Goal: Obtain resource: Obtain resource

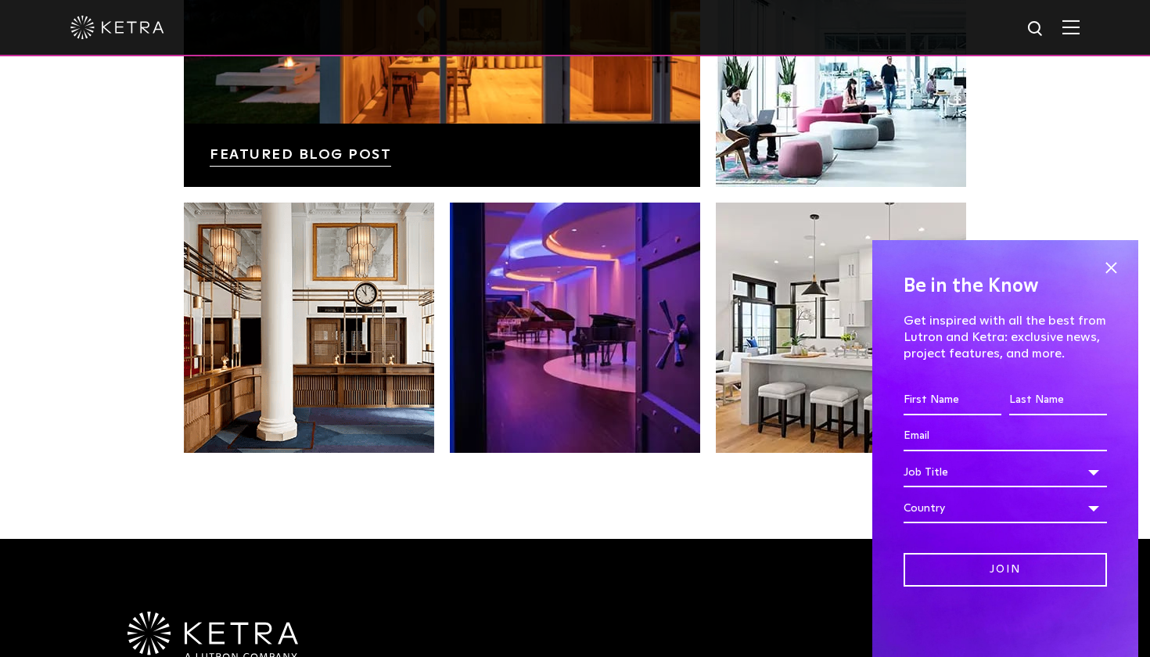
scroll to position [3032, 0]
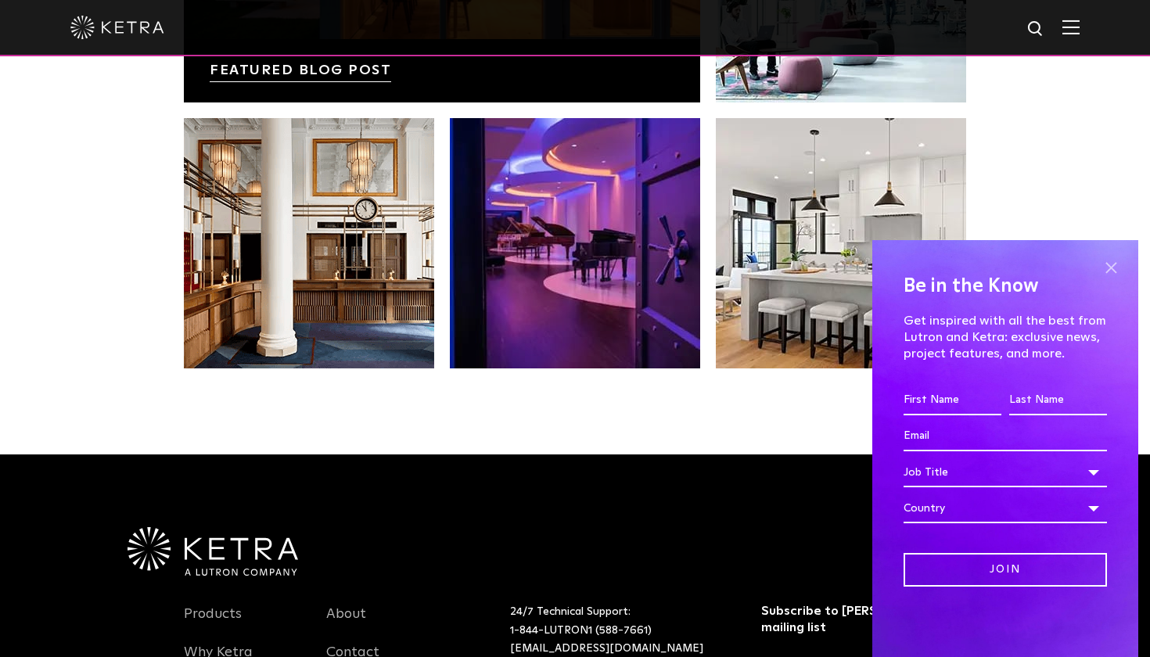
click at [1112, 265] on span at bounding box center [1110, 267] width 23 height 23
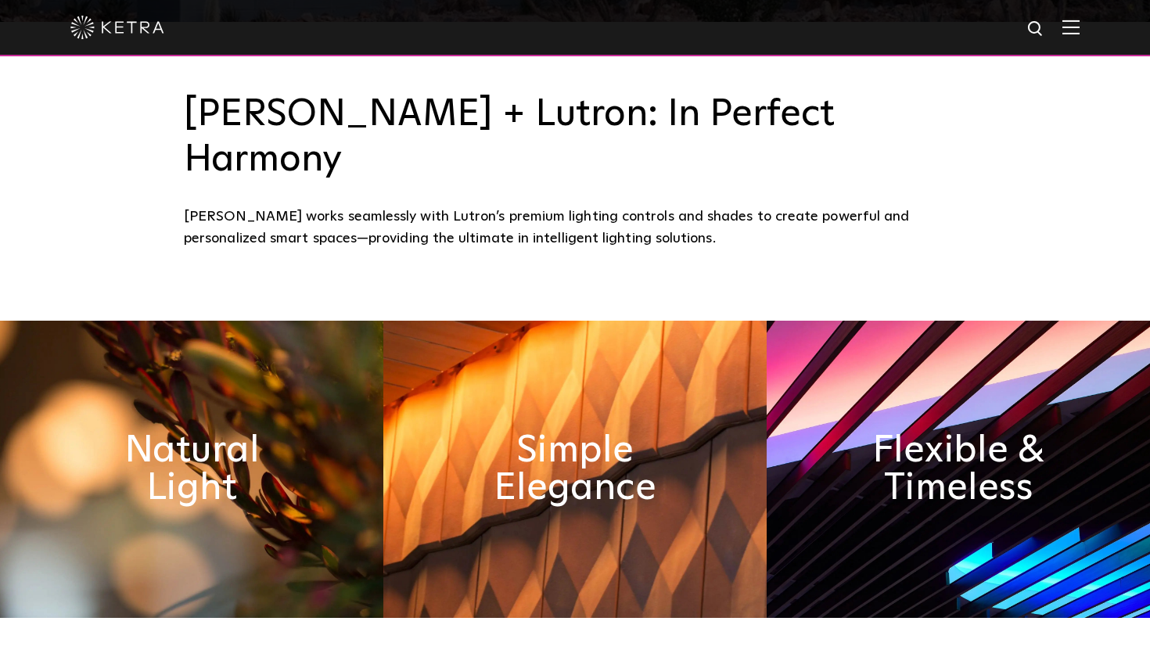
scroll to position [640, 0]
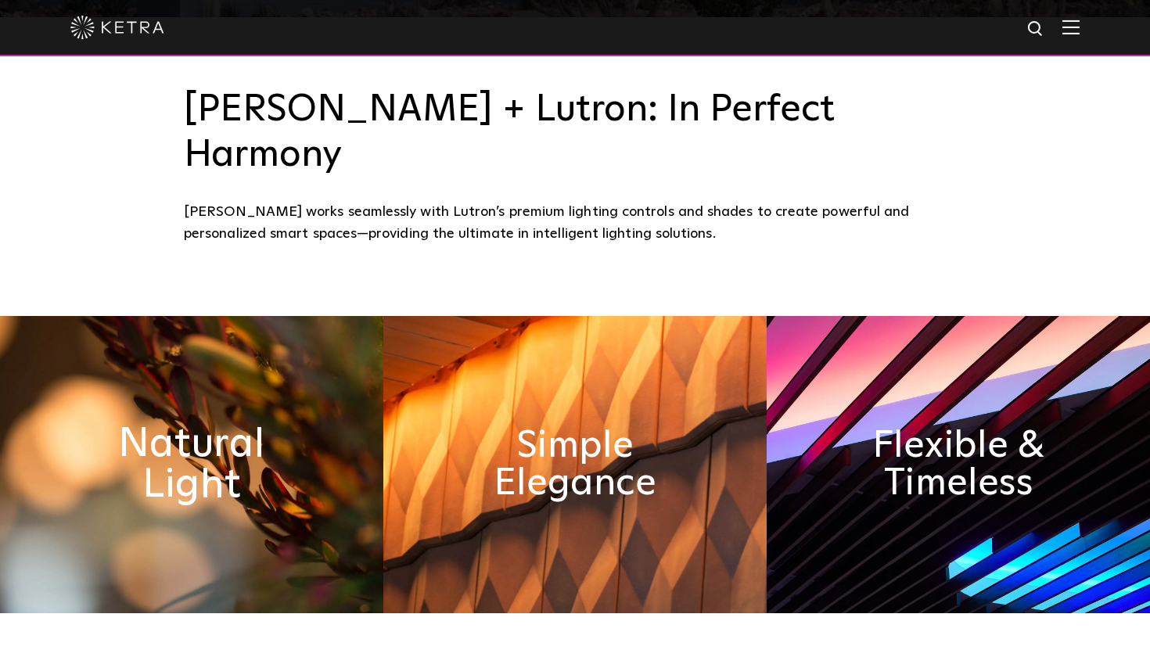
click at [181, 423] on h2 "Natural Light" at bounding box center [191, 464] width 209 height 82
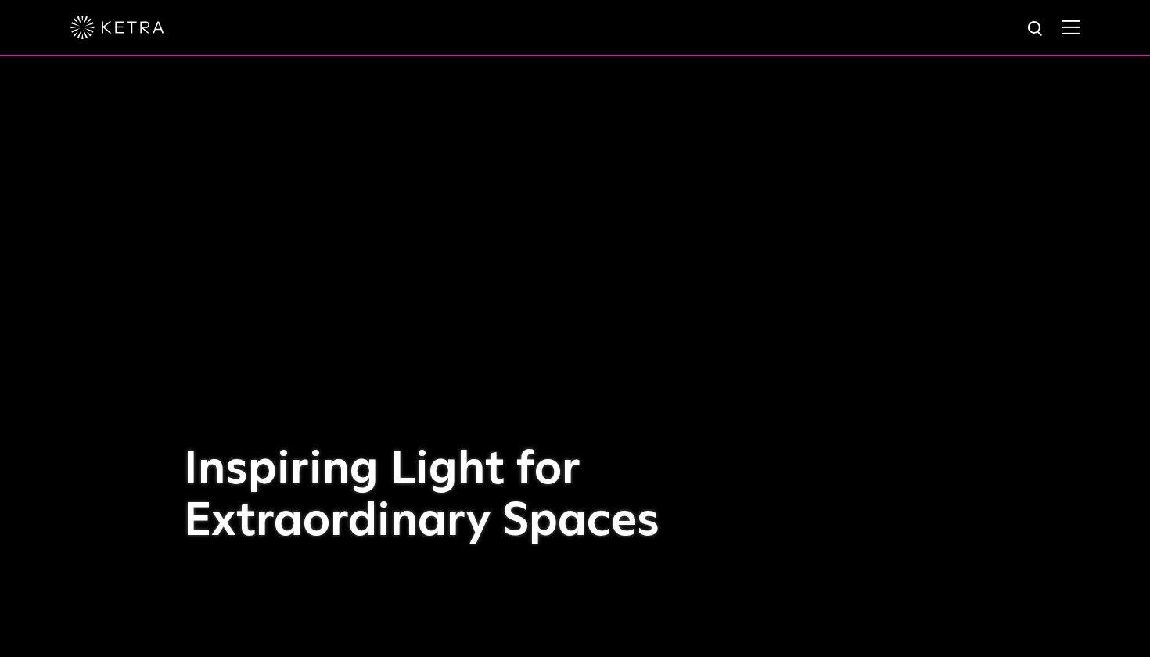
scroll to position [0, 0]
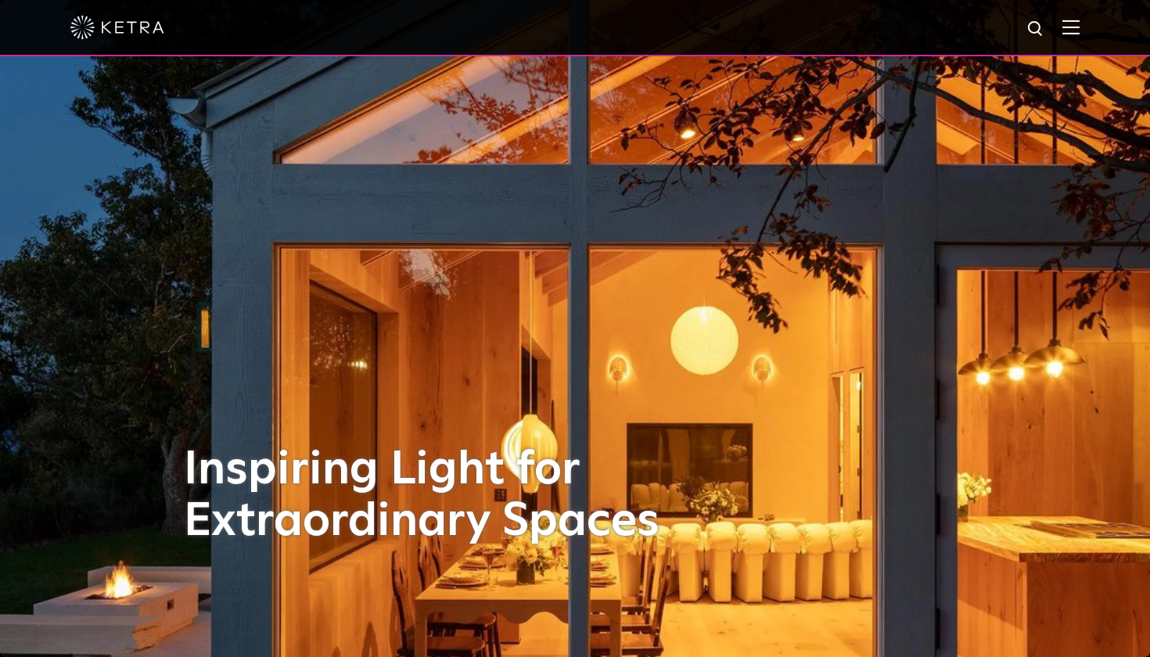
click at [1075, 24] on img at bounding box center [1070, 27] width 17 height 15
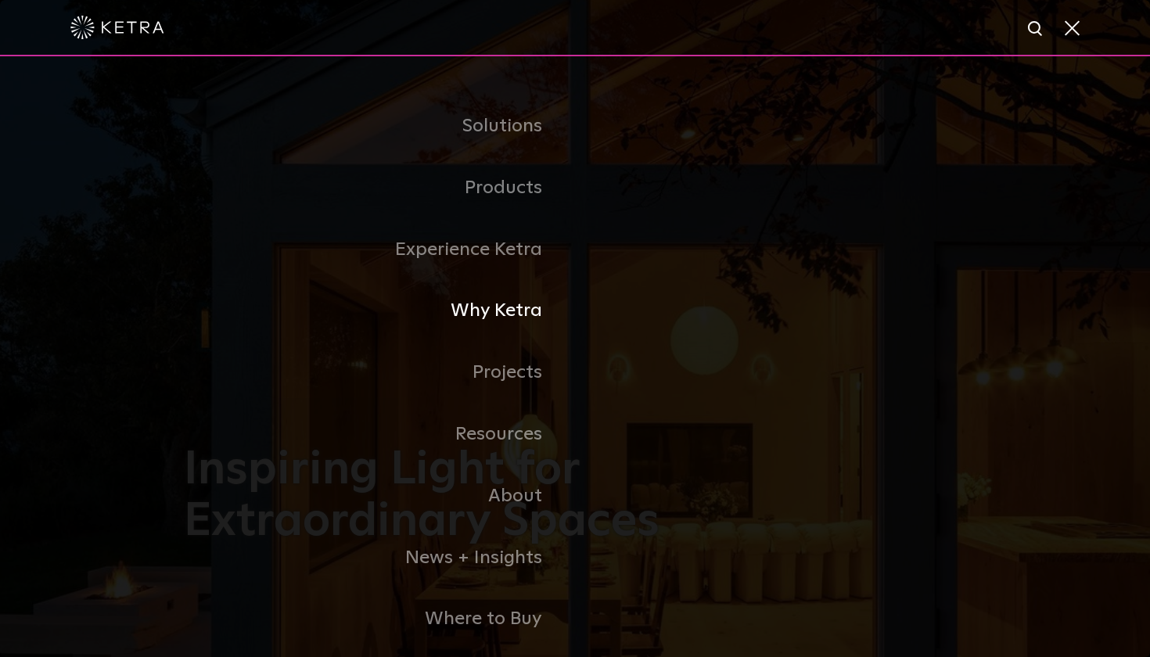
click at [495, 306] on link "Why Ketra" at bounding box center [379, 311] width 391 height 62
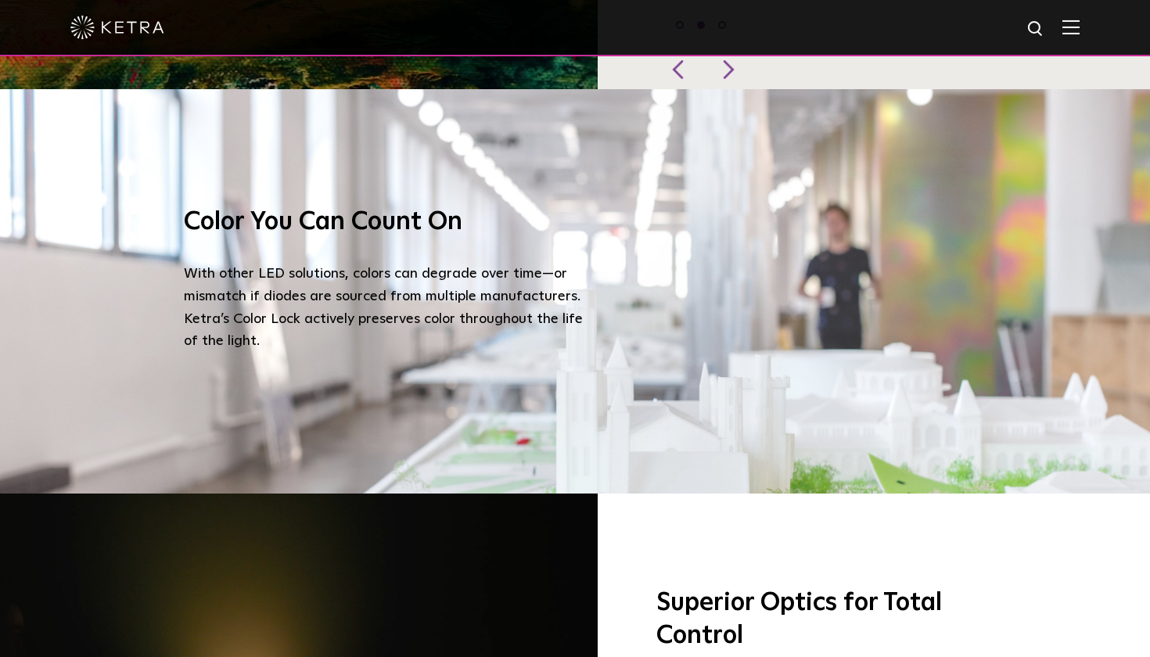
scroll to position [1647, 0]
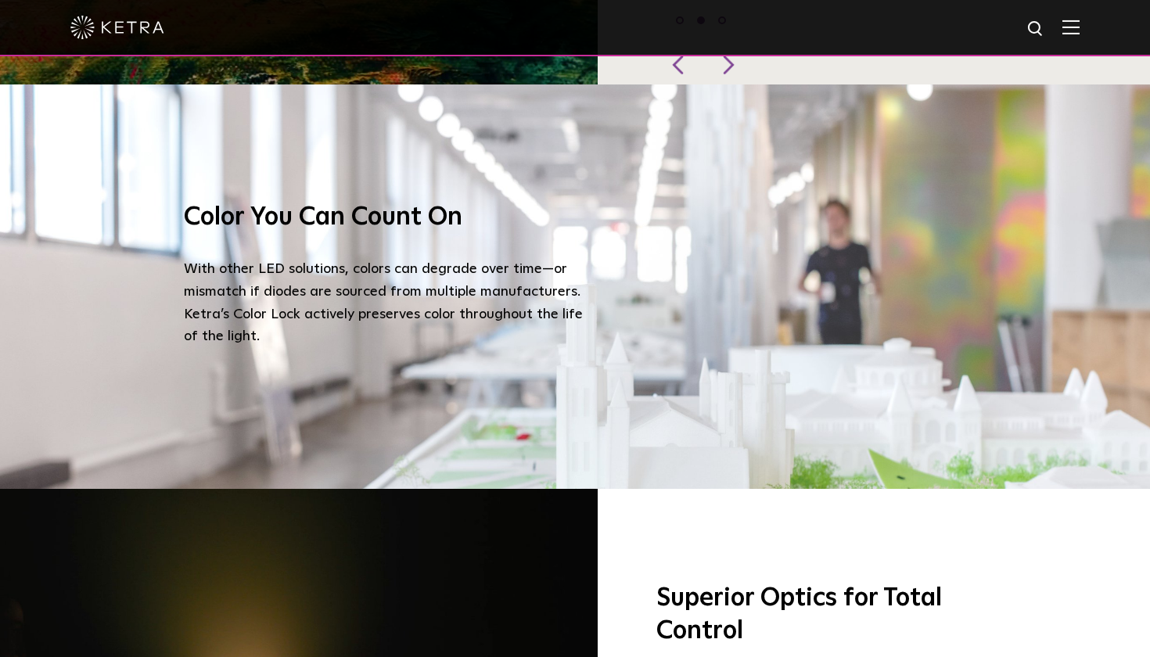
click at [331, 202] on h3 "Color You Can Count On" at bounding box center [387, 218] width 407 height 33
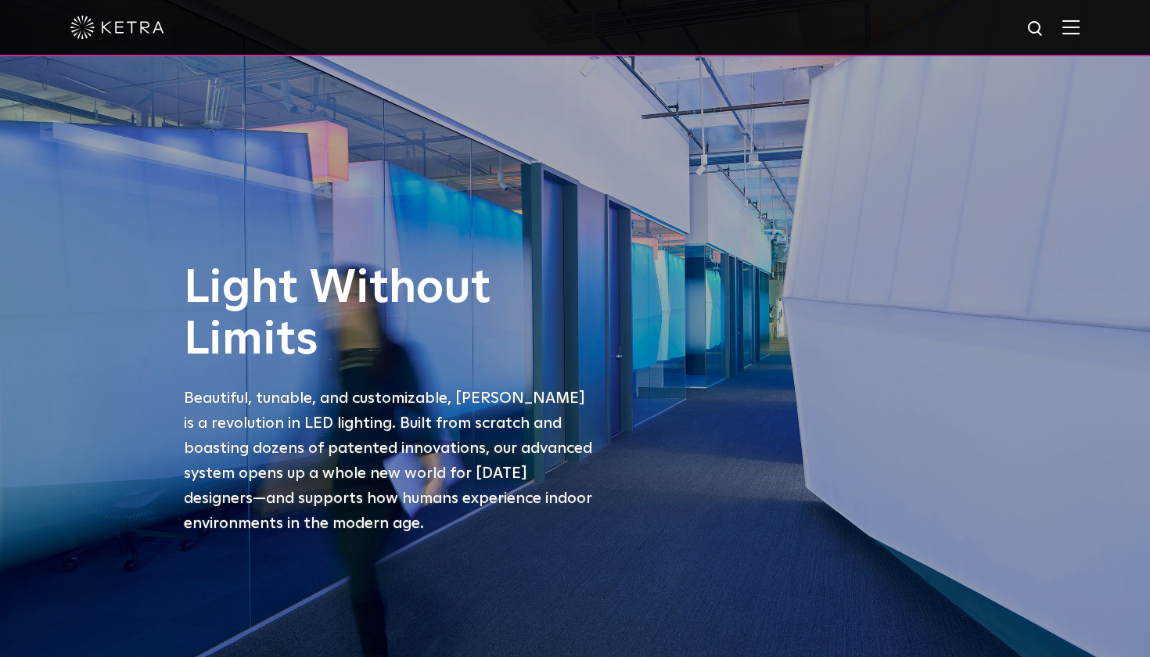
scroll to position [0, 0]
click at [1066, 19] on div at bounding box center [574, 27] width 1009 height 55
click at [1072, 29] on img at bounding box center [1070, 27] width 17 height 15
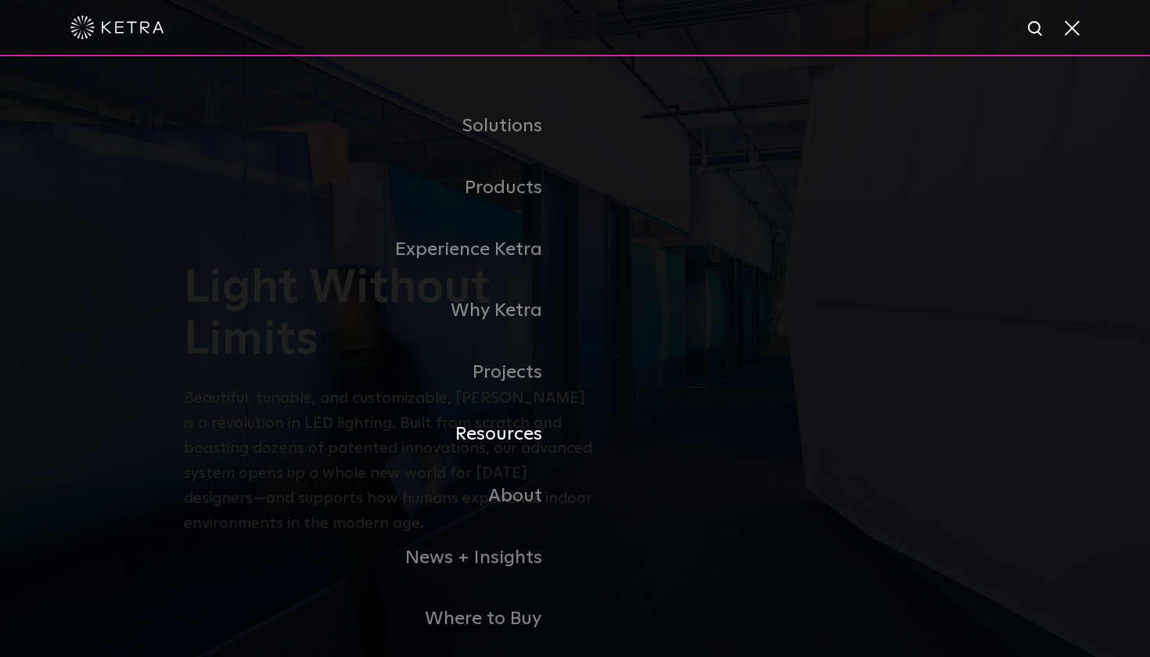
click at [490, 429] on link "Resources" at bounding box center [379, 435] width 391 height 62
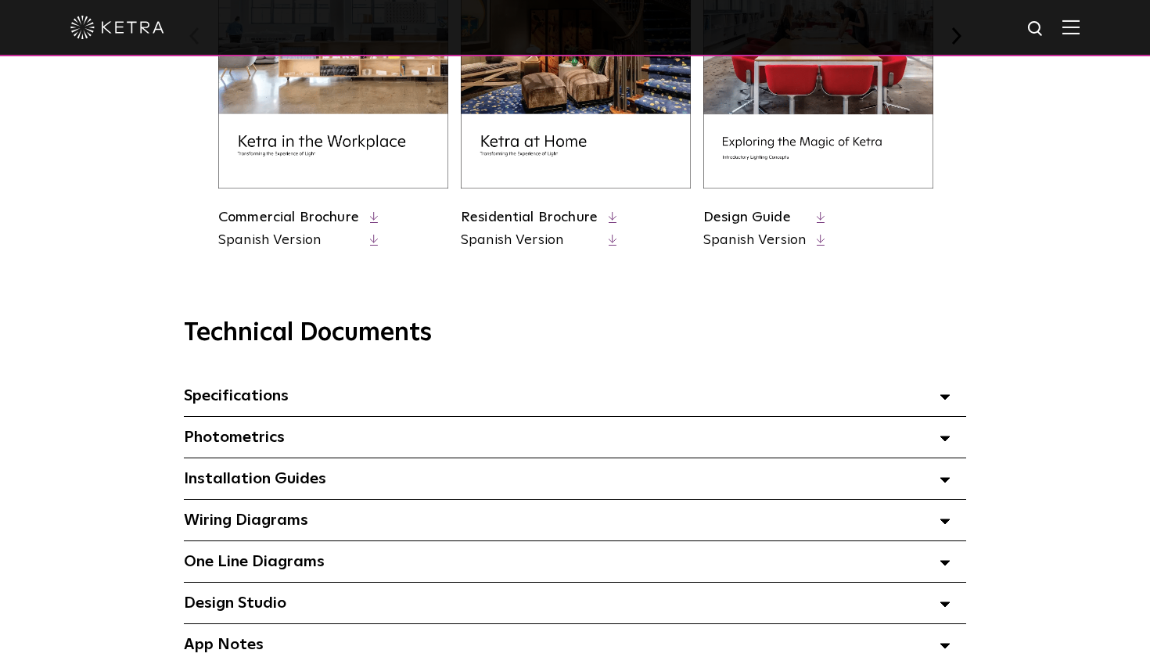
scroll to position [847, 0]
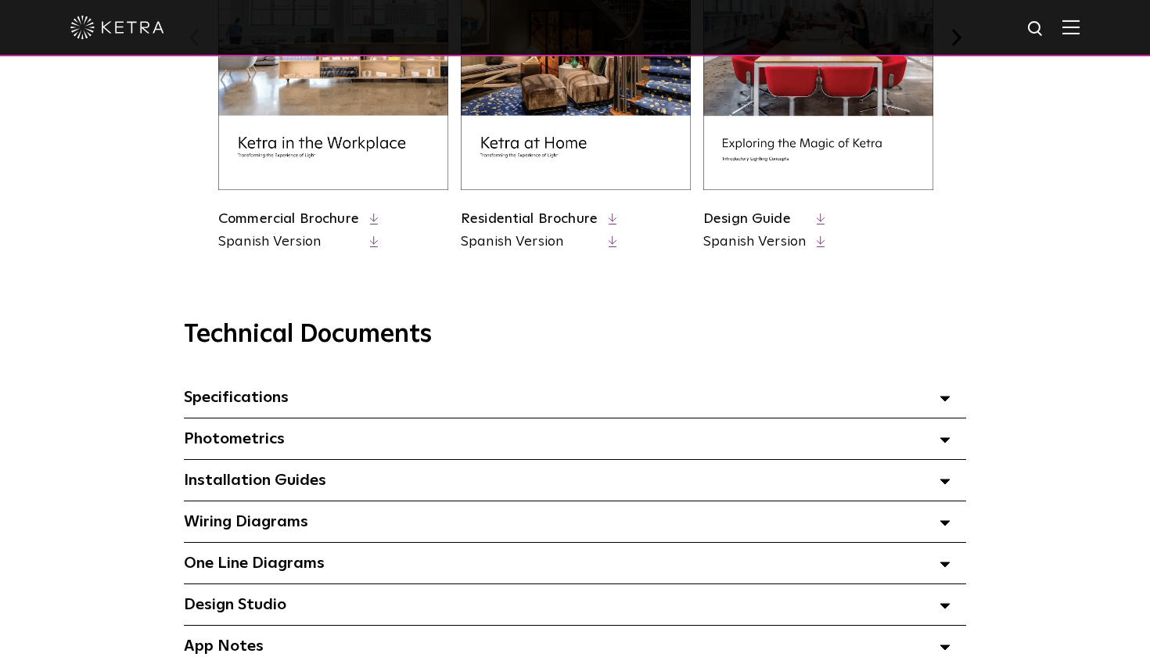
click at [542, 393] on div "Specifications Select checkboxes to use the bulk download option below" at bounding box center [575, 397] width 782 height 41
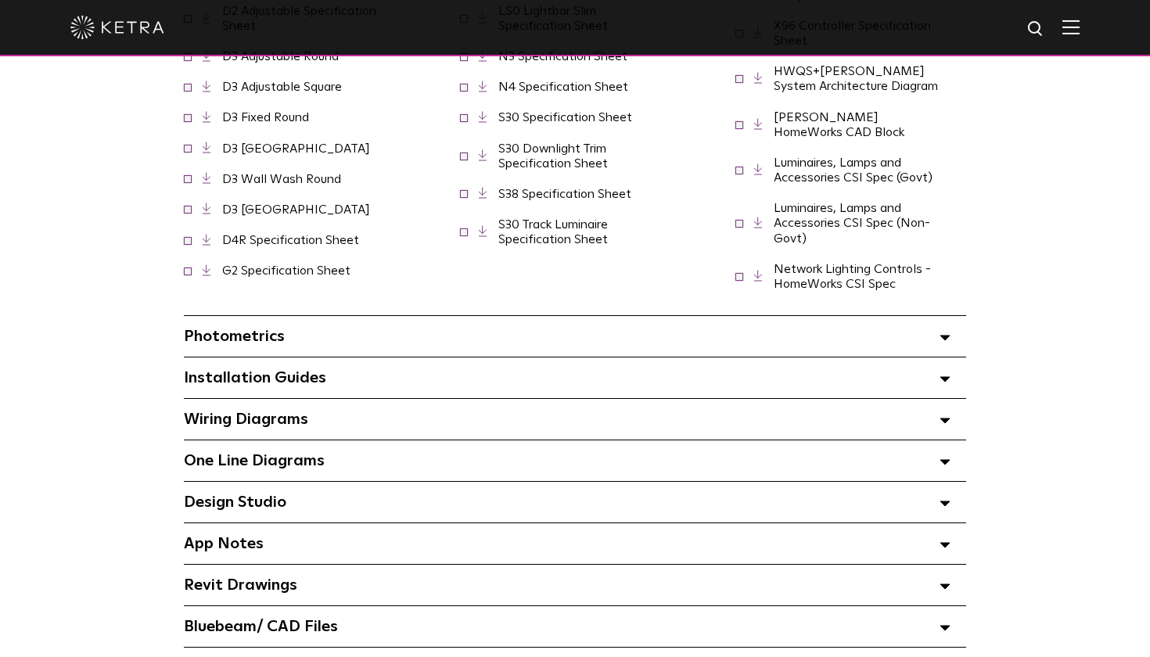
scroll to position [1337, 0]
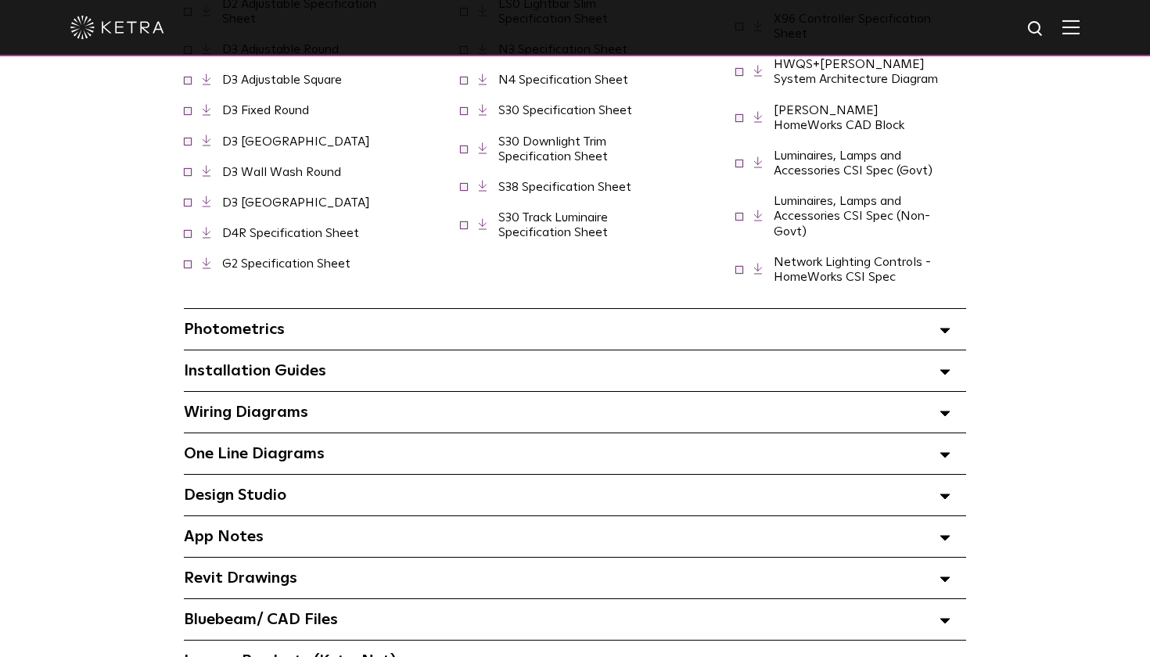
click at [384, 309] on div "Photometrics Select checkboxes to use the bulk download option below" at bounding box center [575, 329] width 782 height 41
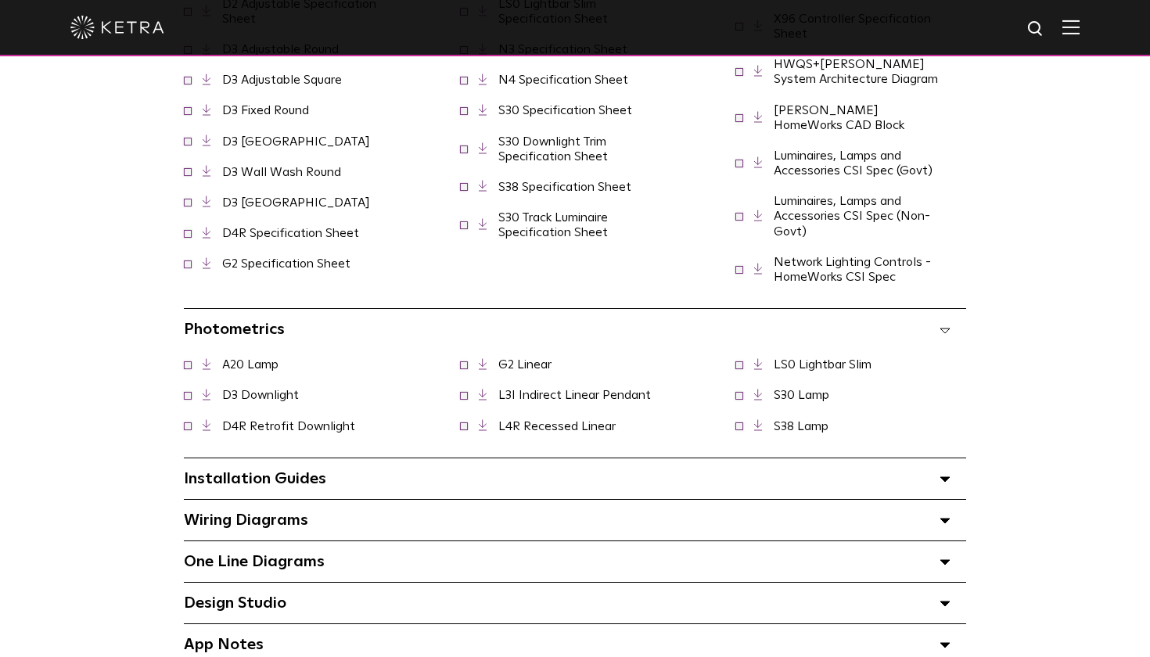
click at [261, 389] on link "D3 Downlight" at bounding box center [260, 395] width 77 height 13
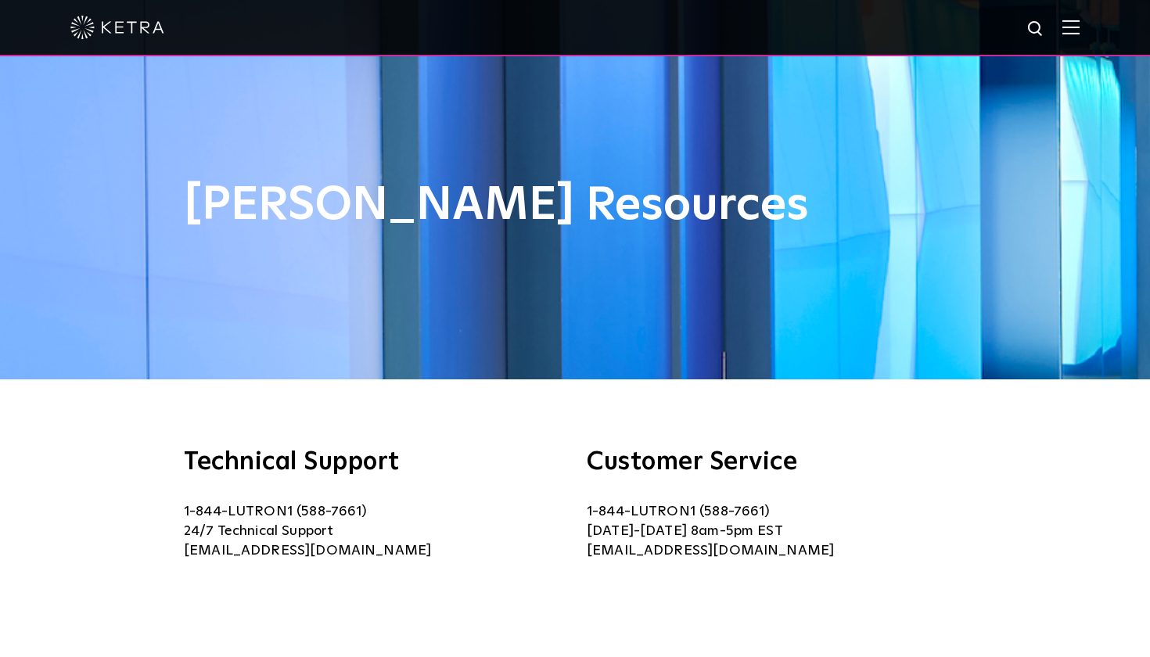
scroll to position [0, 0]
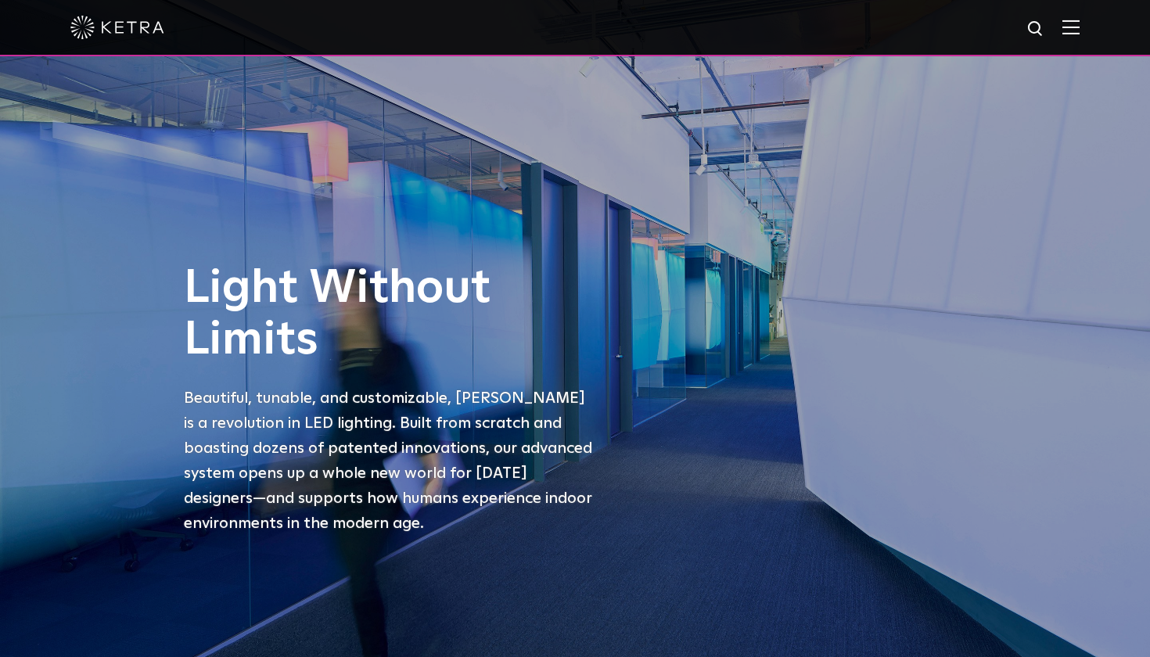
click at [1072, 26] on img at bounding box center [1070, 27] width 17 height 15
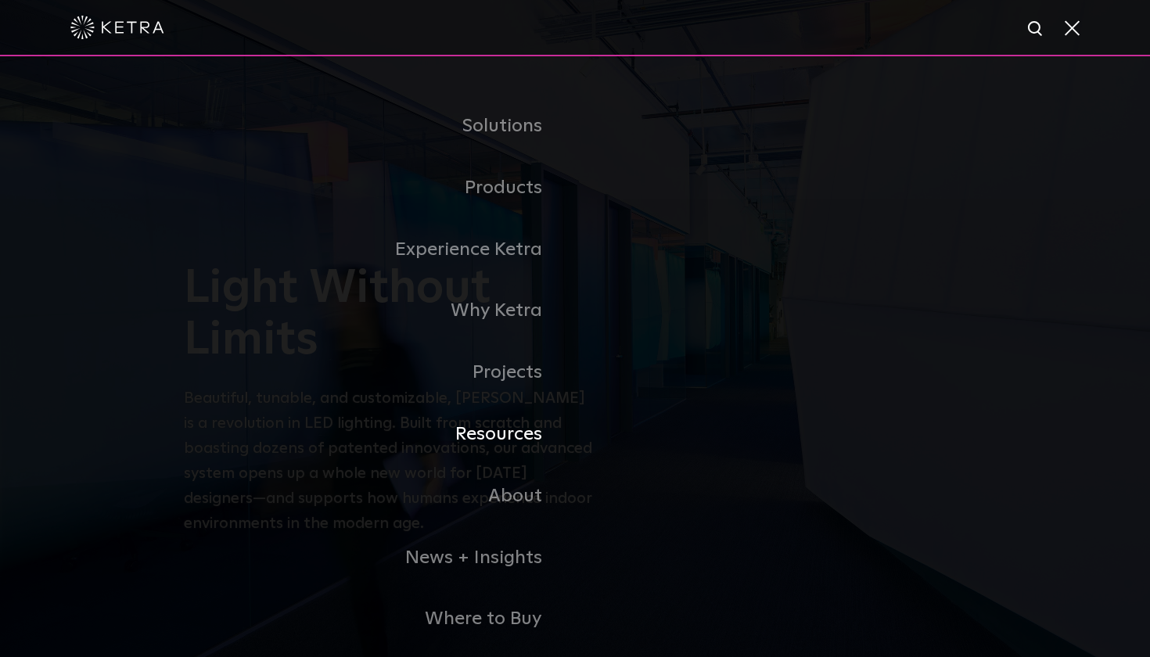
click at [507, 432] on link "Resources" at bounding box center [379, 435] width 391 height 62
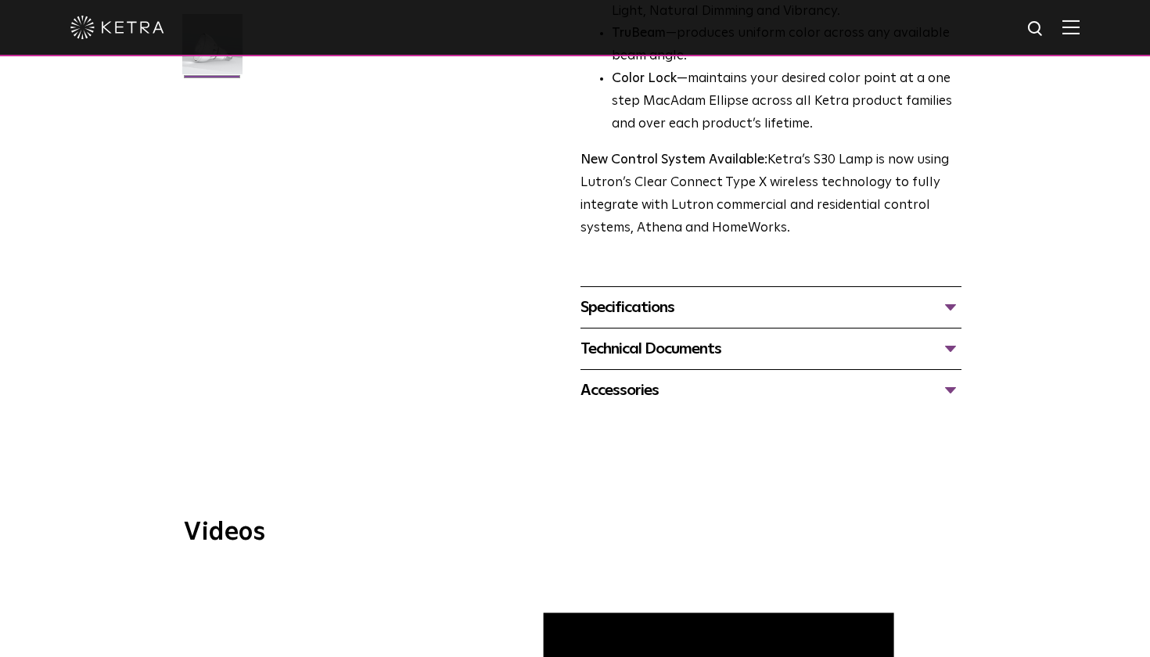
scroll to position [487, 0]
click at [632, 295] on div "Specifications" at bounding box center [770, 307] width 381 height 25
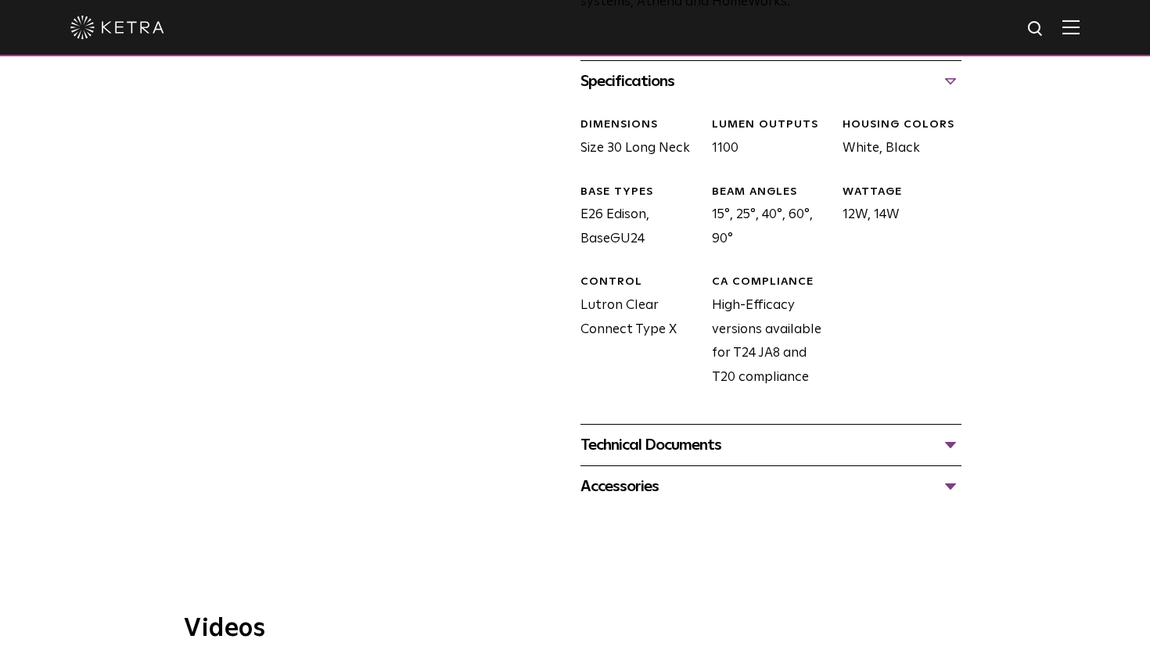
scroll to position [760, 0]
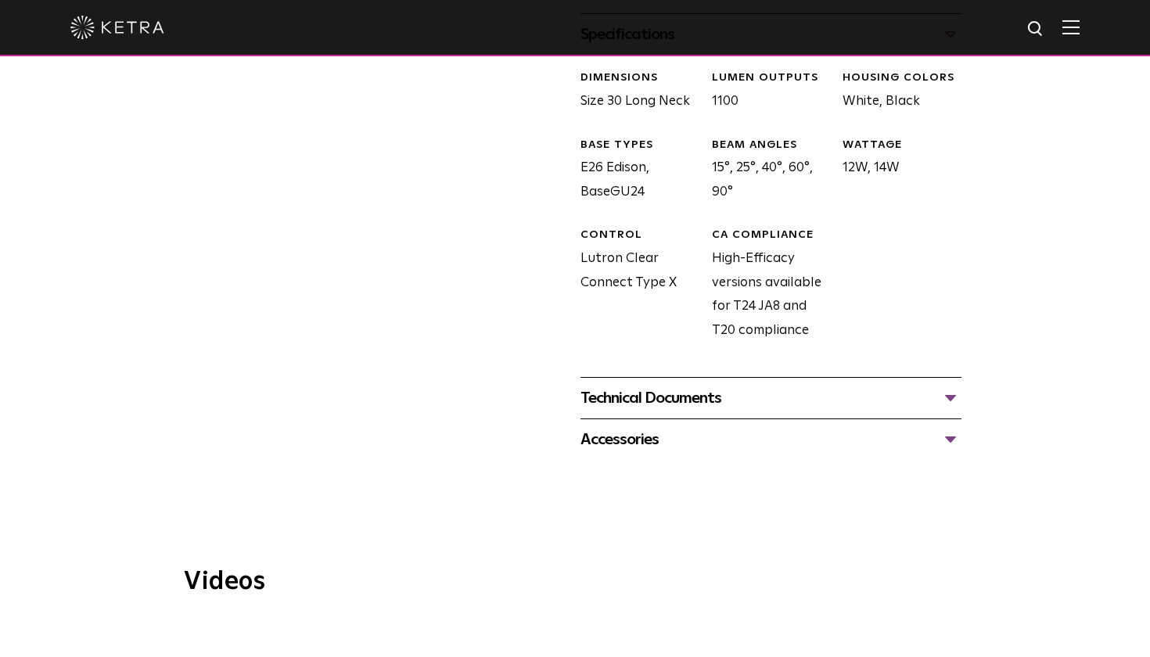
click at [698, 386] on div "Technical Documents" at bounding box center [770, 398] width 381 height 25
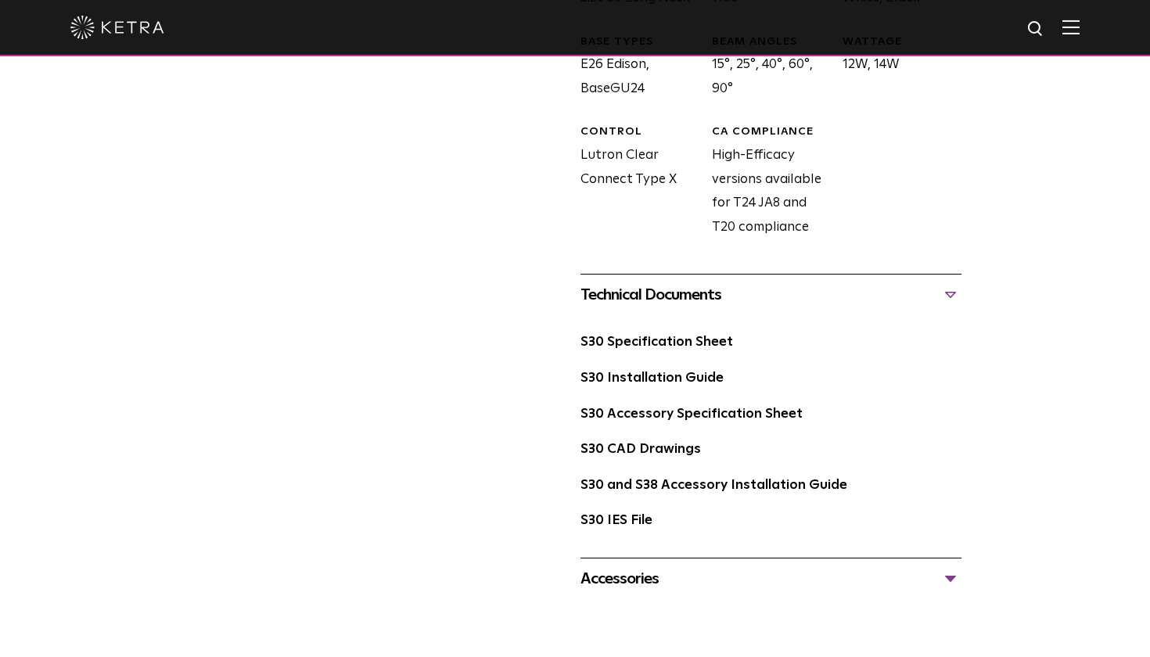
scroll to position [863, 0]
click at [687, 336] on link "S30 Specification Sheet" at bounding box center [656, 342] width 153 height 13
